Goal: Task Accomplishment & Management: Use online tool/utility

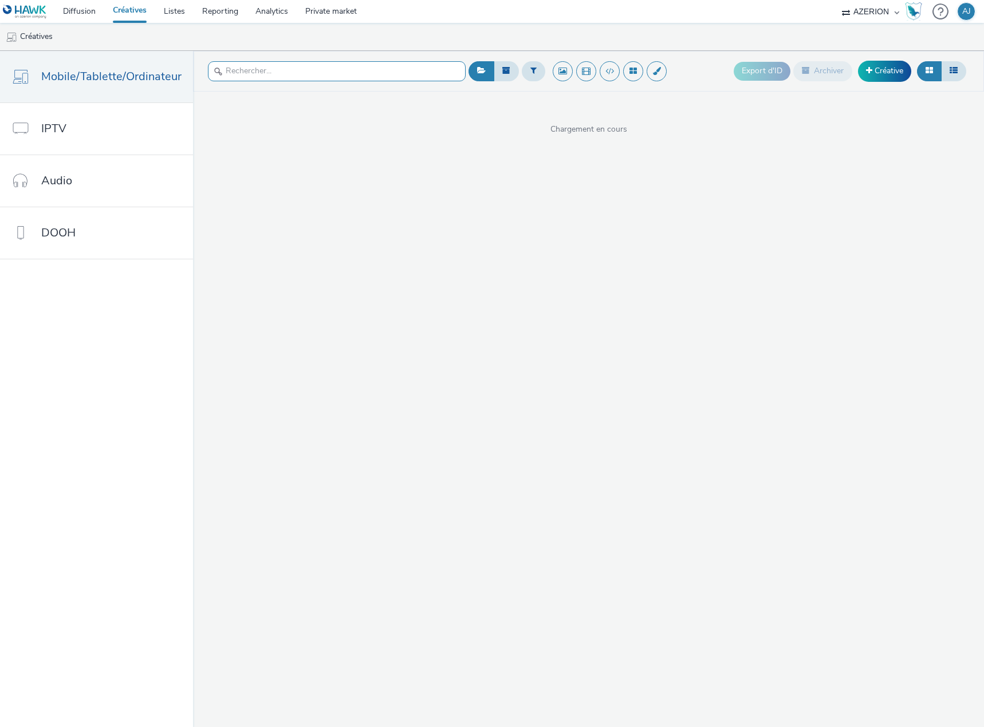
click at [255, 73] on input "text" at bounding box center [337, 71] width 258 height 20
type input "mario"
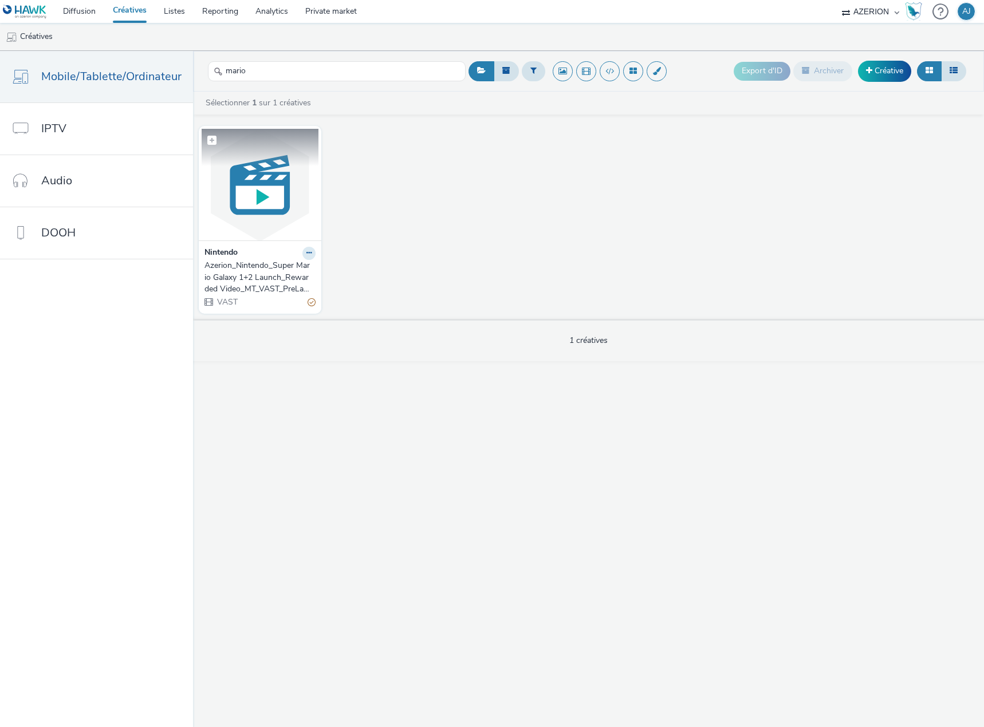
click at [246, 216] on img at bounding box center [260, 185] width 117 height 112
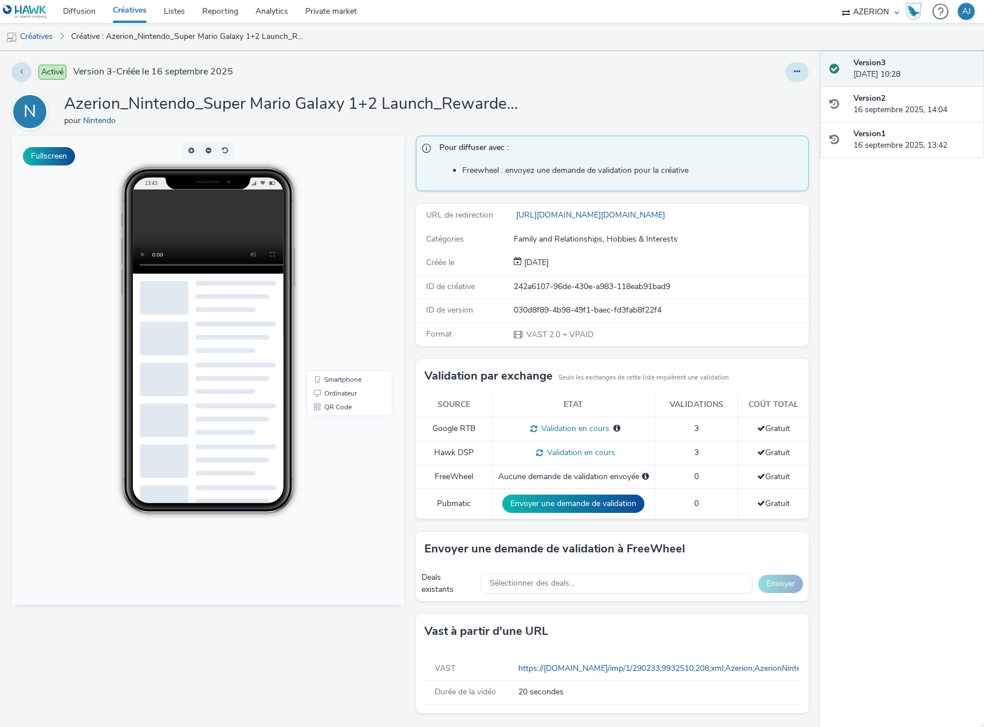
click at [791, 77] on button at bounding box center [796, 71] width 23 height 19
click at [766, 100] on link "Modifier" at bounding box center [766, 95] width 86 height 23
